Goal: Information Seeking & Learning: Learn about a topic

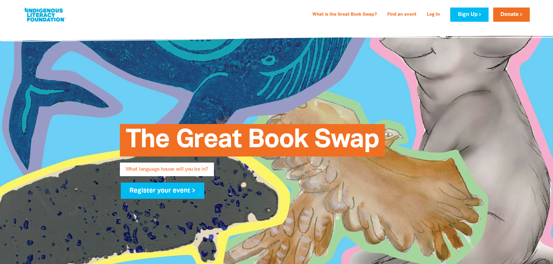
scroll to position [232, 0]
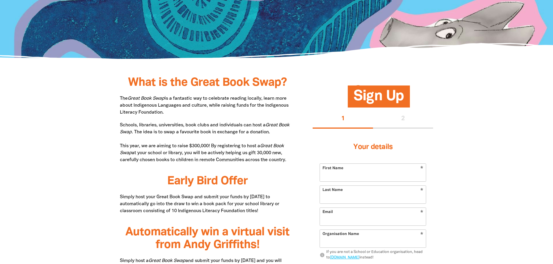
drag, startPoint x: 160, startPoint y: 93, endPoint x: 169, endPoint y: 113, distance: 21.5
click at [169, 113] on p "The Great Book Swap is a fantastic way to celebrate reading locally, learn more…" at bounding box center [208, 105] width 176 height 21
drag, startPoint x: 160, startPoint y: 100, endPoint x: 165, endPoint y: 112, distance: 13.4
click at [165, 112] on p "The Great Book Swap is a fantastic way to celebrate reading locally, learn more…" at bounding box center [208, 105] width 176 height 21
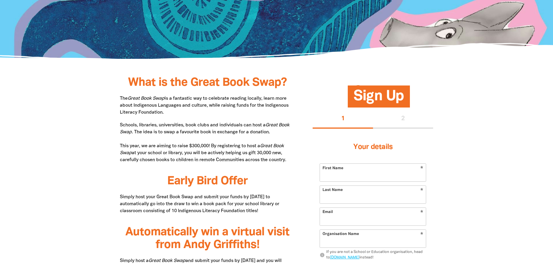
click at [165, 112] on p "The Great Book Swap is a fantastic way to celebrate reading locally, learn more…" at bounding box center [208, 105] width 176 height 21
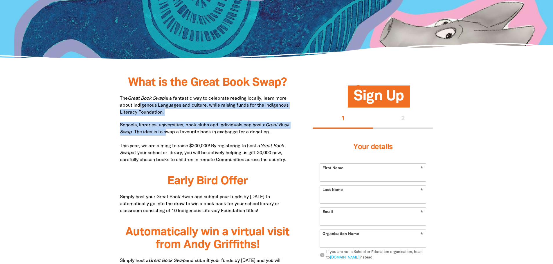
drag, startPoint x: 136, startPoint y: 104, endPoint x: 168, endPoint y: 135, distance: 44.3
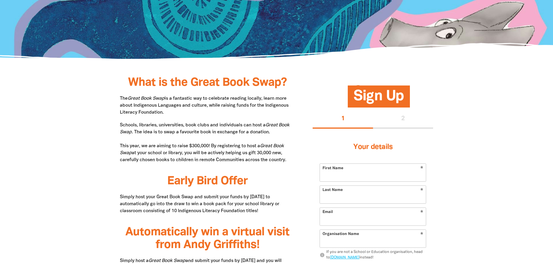
click at [164, 138] on p "Schools, libraries, universities, book clubs and individuals can host a Great B…" at bounding box center [208, 143] width 176 height 42
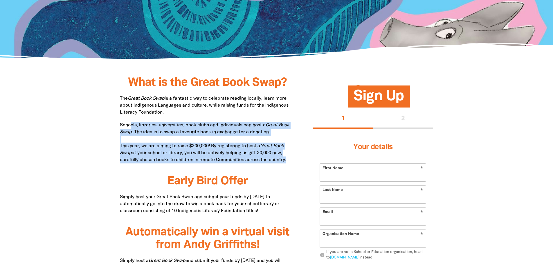
drag, startPoint x: 130, startPoint y: 123, endPoint x: 138, endPoint y: 164, distance: 41.4
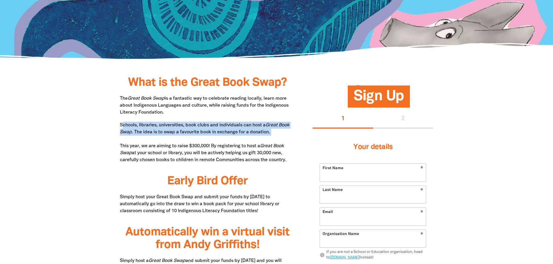
drag, startPoint x: 122, startPoint y: 126, endPoint x: 276, endPoint y: 136, distance: 153.8
click at [276, 136] on p "Schools, libraries, universities, book clubs and individuals can host a Great B…" at bounding box center [208, 143] width 176 height 42
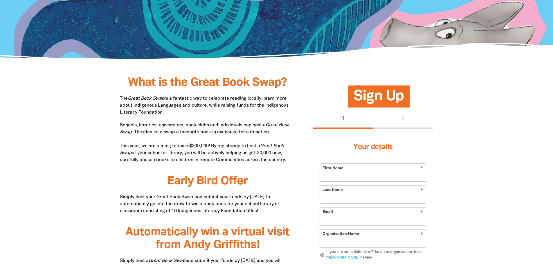
click at [224, 147] on p "Schools, libraries, universities, book clubs and individuals can host a Great B…" at bounding box center [208, 143] width 176 height 42
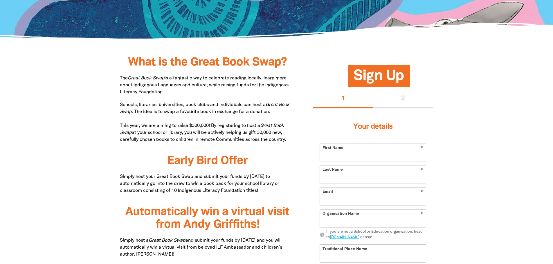
scroll to position [290, 0]
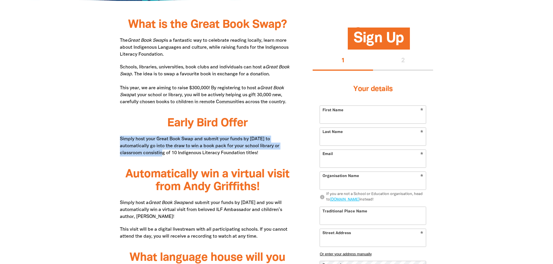
drag, startPoint x: 118, startPoint y: 140, endPoint x: 150, endPoint y: 152, distance: 34.1
click at [150, 152] on p "Simply host your Great Book Swap and submit your funds by [DATE] to automatical…" at bounding box center [208, 146] width 176 height 21
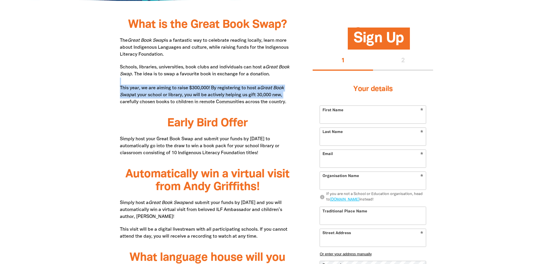
drag, startPoint x: 126, startPoint y: 85, endPoint x: 291, endPoint y: 95, distance: 165.7
click at [291, 95] on p "Schools, libraries, universities, book clubs and individuals can host a Great B…" at bounding box center [208, 85] width 176 height 42
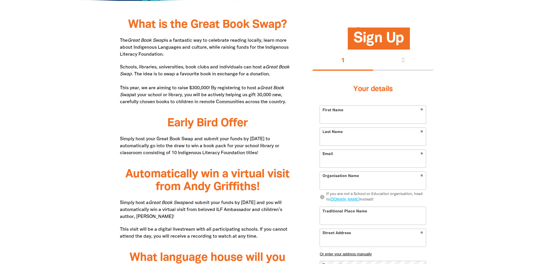
drag, startPoint x: 242, startPoint y: 94, endPoint x: 289, endPoint y: 102, distance: 47.9
click at [289, 102] on p "Schools, libraries, universities, book clubs and individuals can host a Great B…" at bounding box center [208, 85] width 176 height 42
